Goal: Check status: Check status

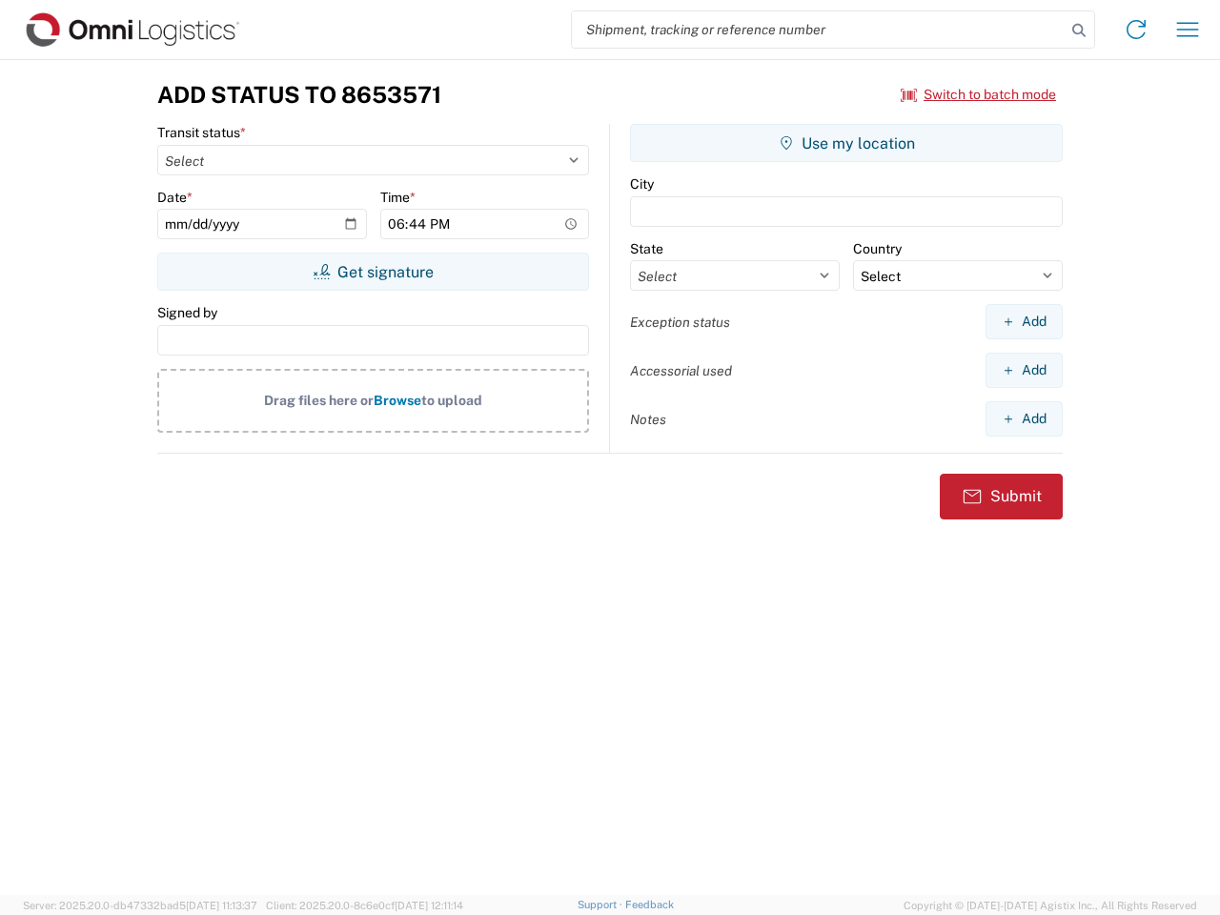
click at [819, 30] on input "search" at bounding box center [819, 29] width 494 height 36
click at [1079, 30] on icon at bounding box center [1078, 30] width 27 height 27
click at [1136, 30] on icon at bounding box center [1136, 29] width 30 height 30
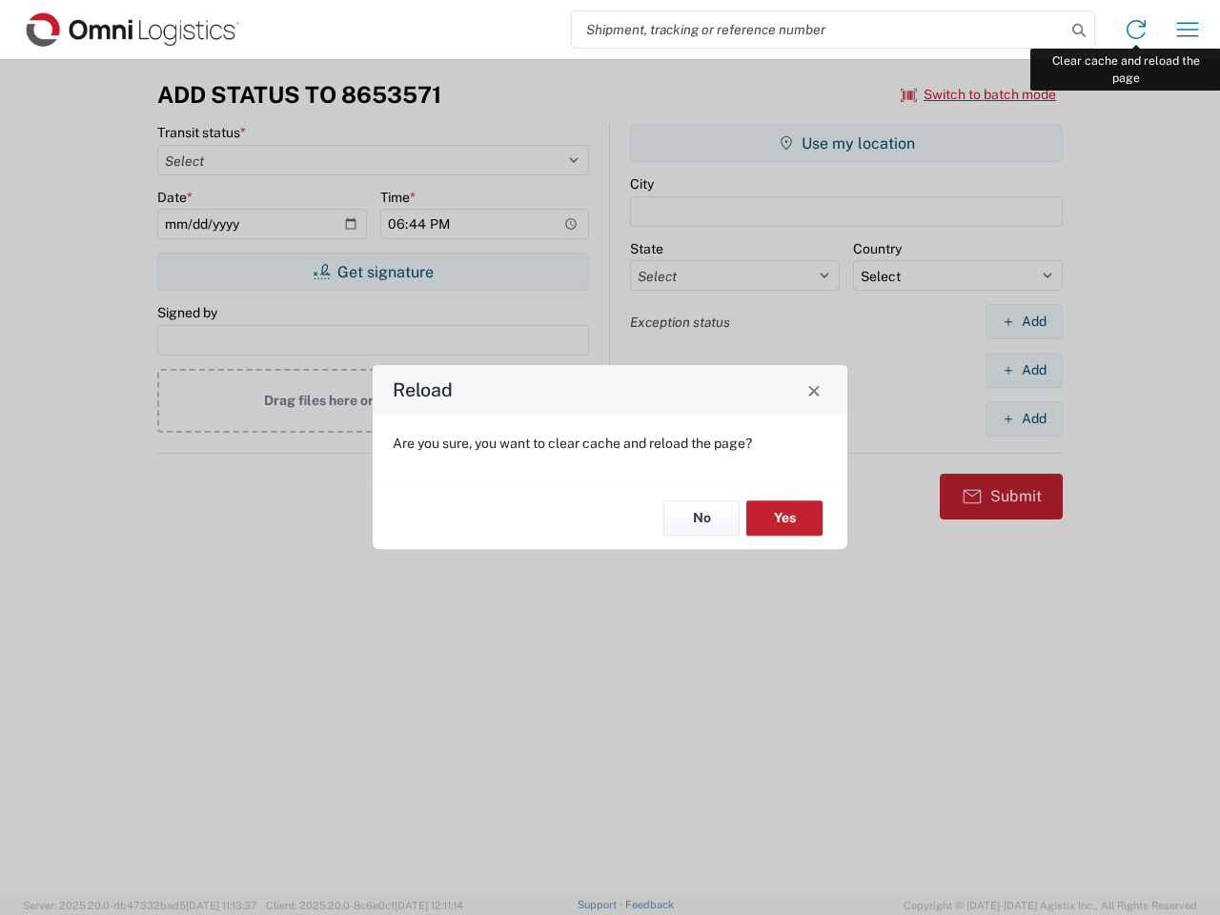
click at [1187, 30] on div "Reload Are you sure, you want to clear cache and reload the page? No Yes" at bounding box center [610, 457] width 1220 height 915
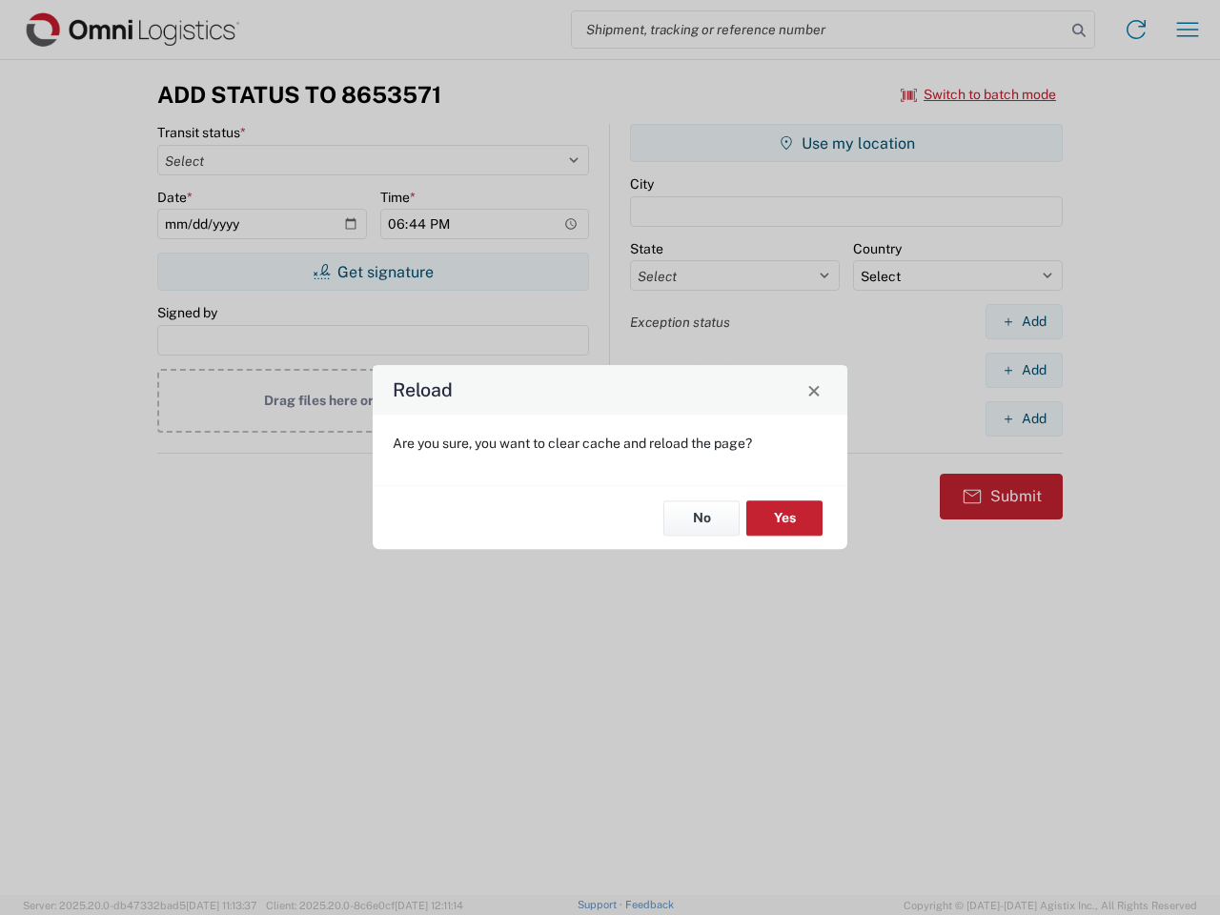
click at [979, 94] on div "Reload Are you sure, you want to clear cache and reload the page? No Yes" at bounding box center [610, 457] width 1220 height 915
click at [373, 272] on div "Reload Are you sure, you want to clear cache and reload the page? No Yes" at bounding box center [610, 457] width 1220 height 915
click at [846, 143] on div "Reload Are you sure, you want to clear cache and reload the page? No Yes" at bounding box center [610, 457] width 1220 height 915
click at [1023, 321] on div "Reload Are you sure, you want to clear cache and reload the page? No Yes" at bounding box center [610, 457] width 1220 height 915
click at [1023, 370] on div "Reload Are you sure, you want to clear cache and reload the page? No Yes" at bounding box center [610, 457] width 1220 height 915
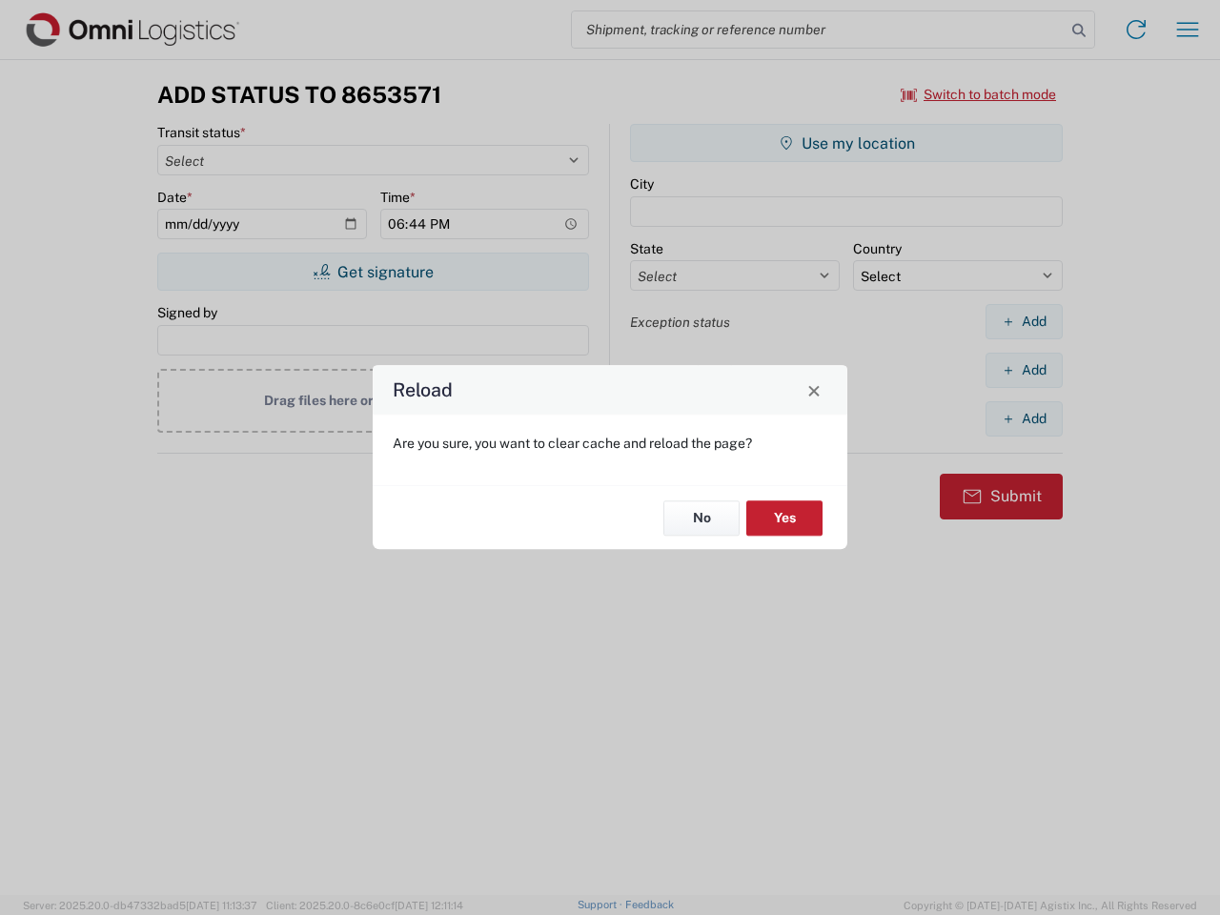
click at [1023, 418] on div "Reload Are you sure, you want to clear cache and reload the page? No Yes" at bounding box center [610, 457] width 1220 height 915
